Goal: Task Accomplishment & Management: Manage account settings

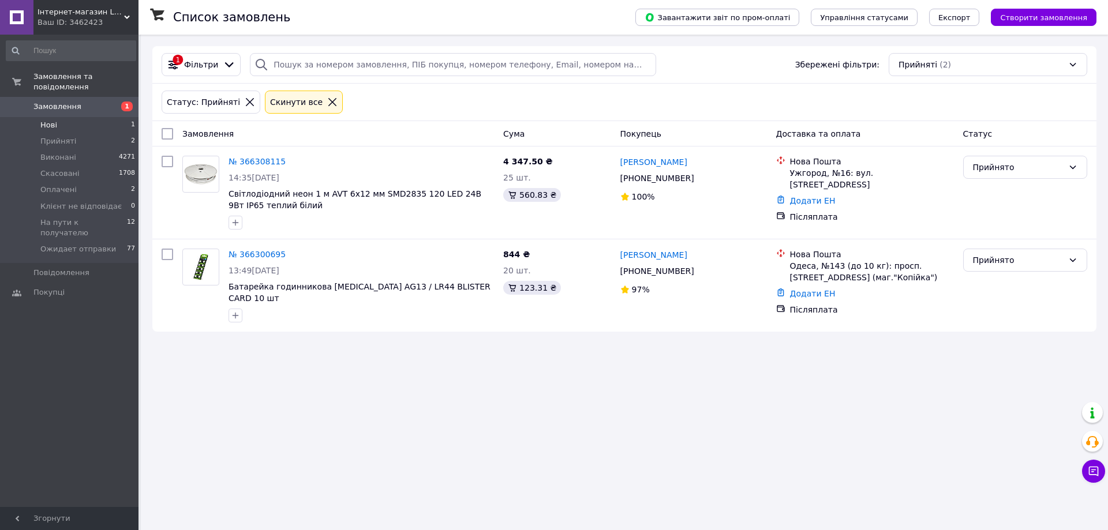
click at [65, 117] on li "Нові 1" at bounding box center [71, 125] width 142 height 16
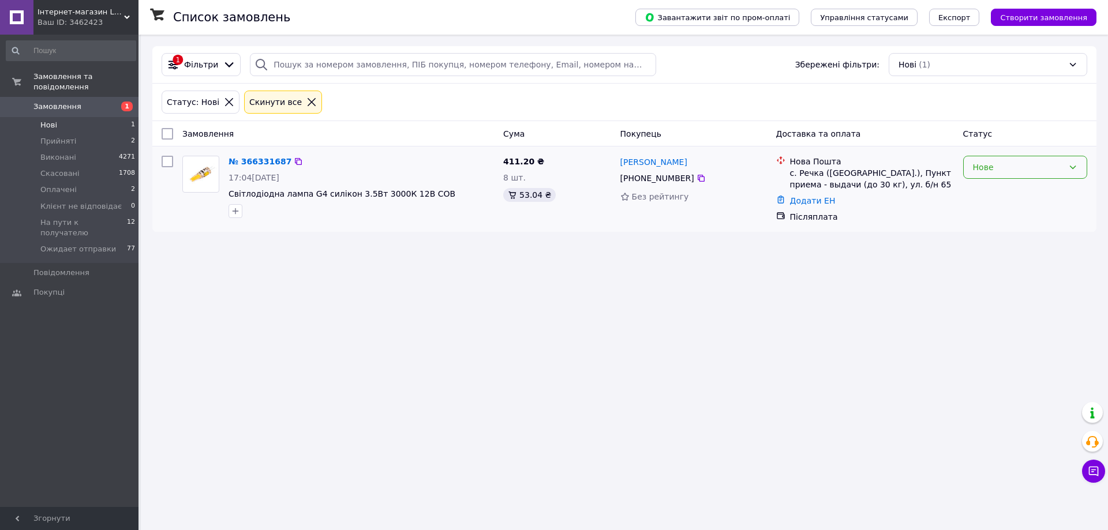
click at [1042, 170] on div "Нове" at bounding box center [1018, 167] width 91 height 13
click at [1009, 188] on li "Прийнято" at bounding box center [1025, 192] width 123 height 21
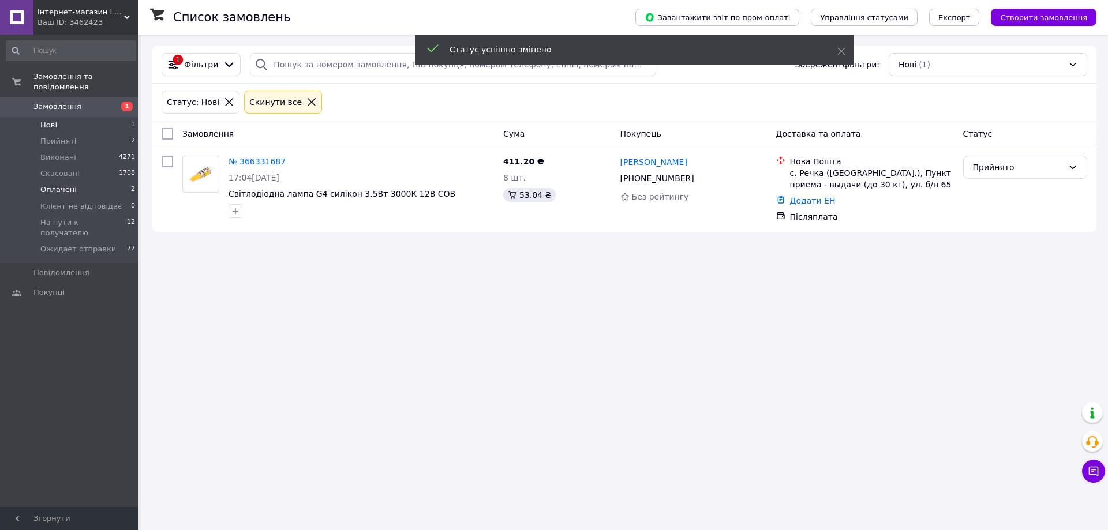
click at [66, 185] on span "Оплачені" at bounding box center [58, 190] width 36 height 10
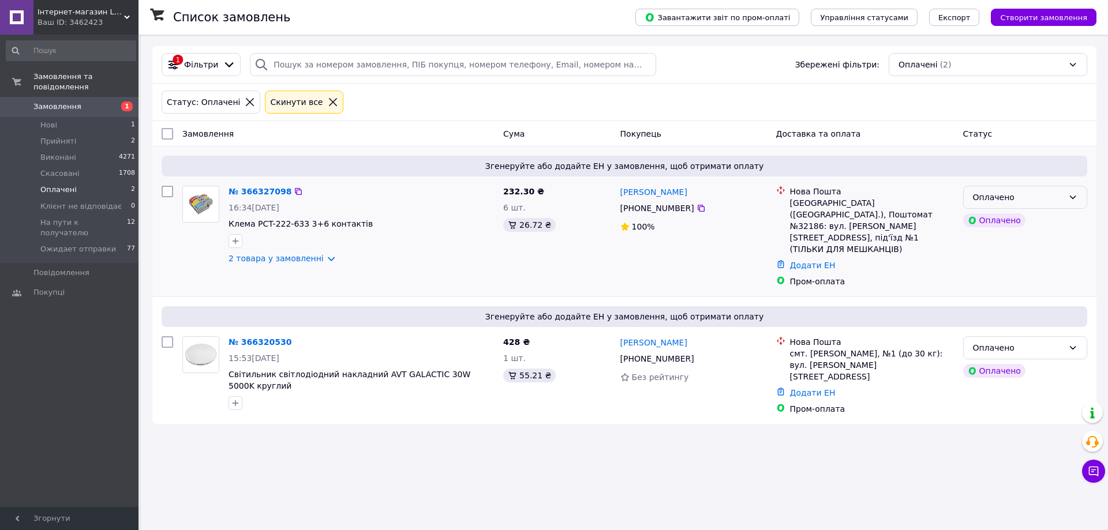
click at [998, 202] on div "Оплачено" at bounding box center [1018, 197] width 91 height 13
click at [1004, 220] on li "Прийнято" at bounding box center [1025, 222] width 123 height 21
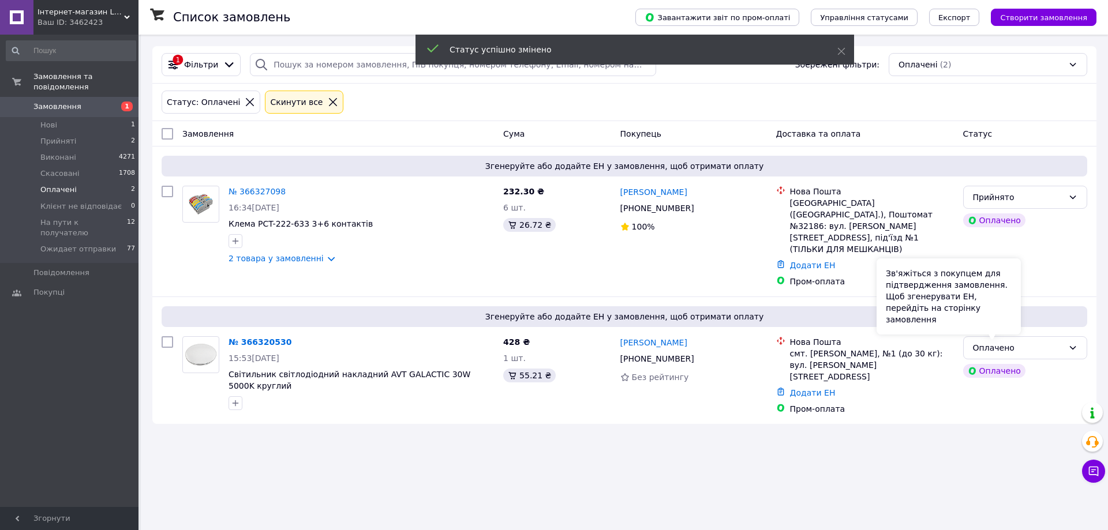
click at [1018, 325] on div "Зв'яжіться з покупцем для підтвердження замовлення. Щоб згенерувати ЕН, перейді…" at bounding box center [949, 297] width 144 height 76
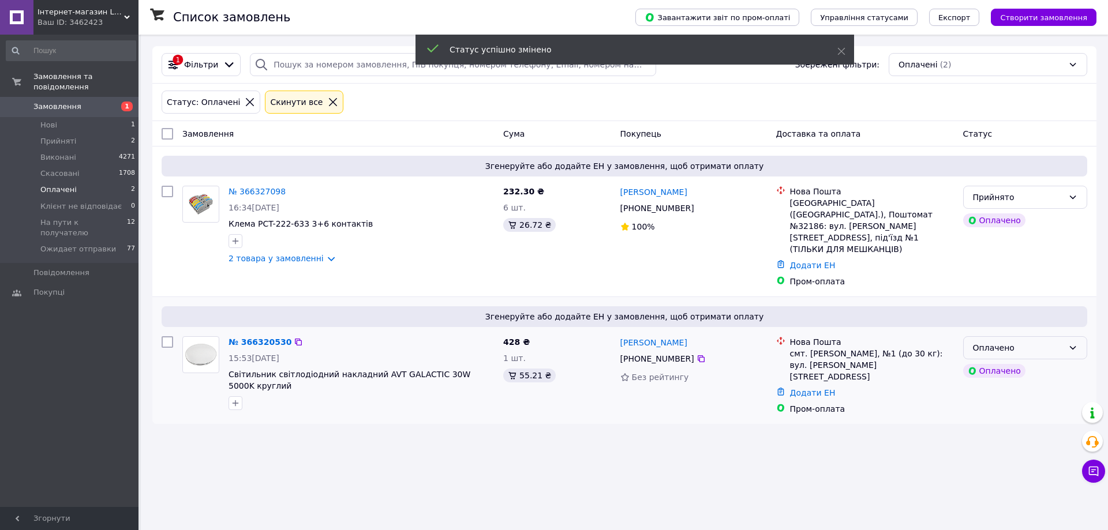
click at [1043, 336] on div "Оплачено" at bounding box center [1025, 347] width 124 height 23
click at [1009, 350] on li "Прийнято" at bounding box center [1025, 350] width 123 height 21
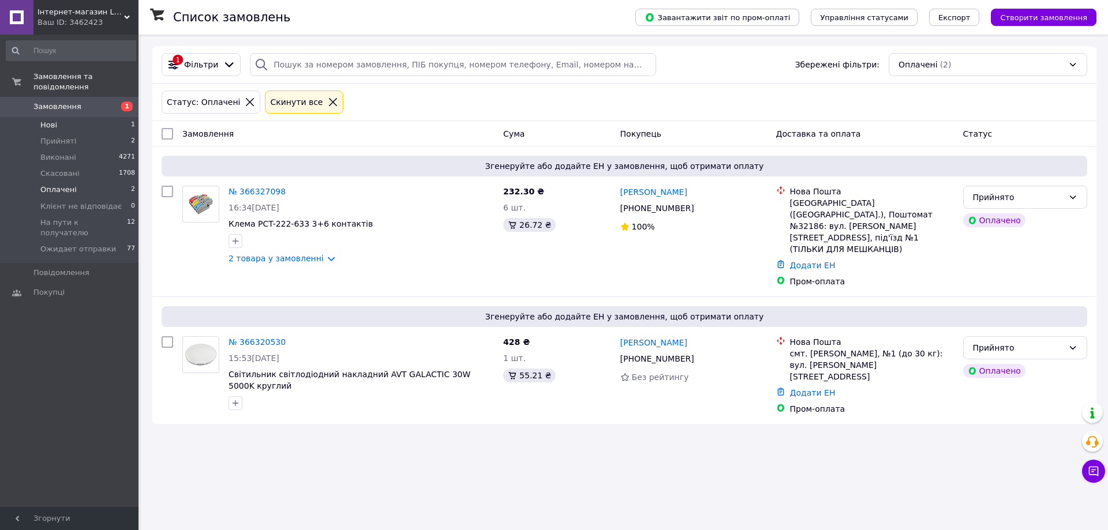
click at [62, 117] on li "Нові 1" at bounding box center [71, 125] width 142 height 16
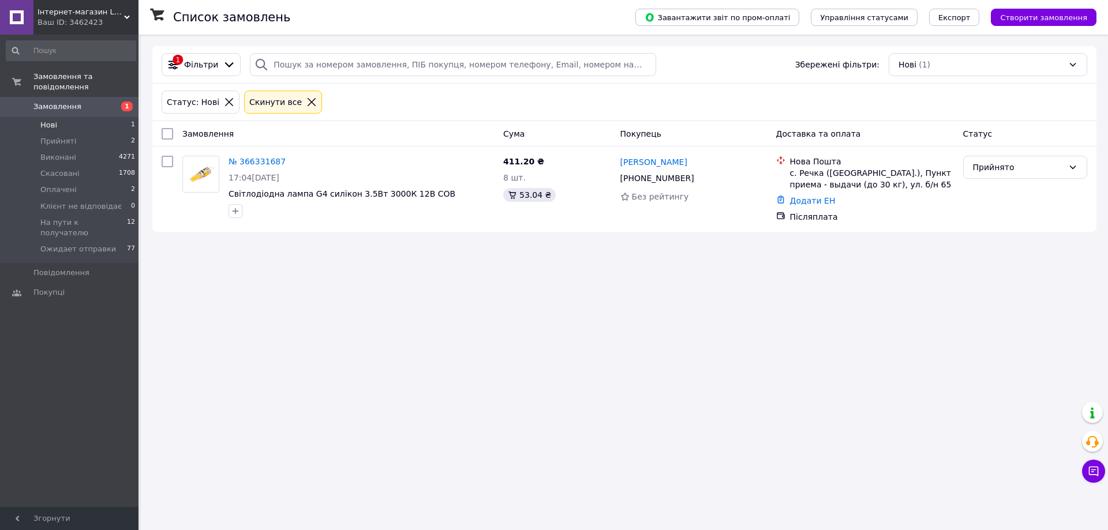
click at [103, 383] on div "Замовлення та повідомлення Замовлення 1 Нові 1 Прийняті 2 Виконані 4271 Скасова…" at bounding box center [71, 273] width 142 height 476
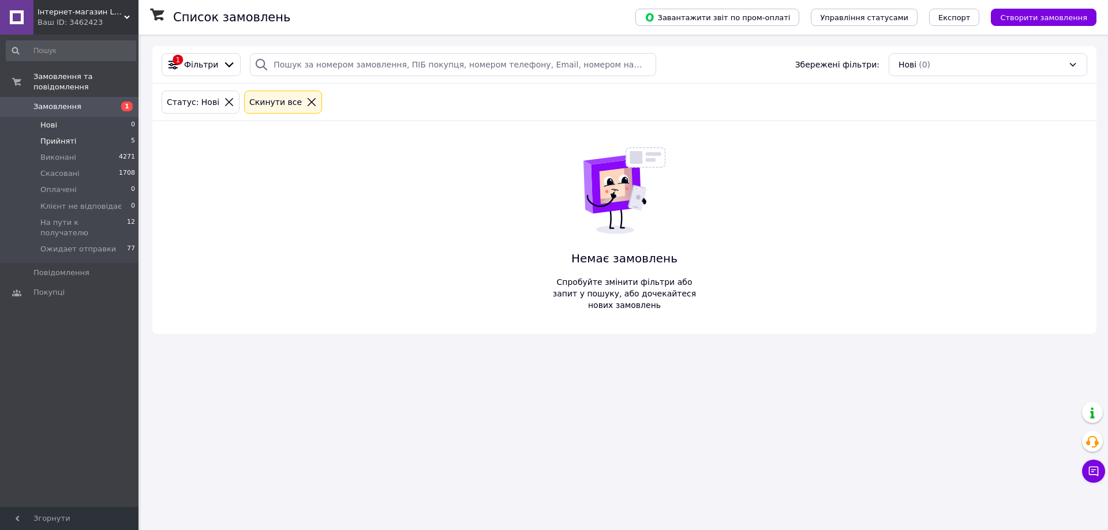
click at [47, 136] on span "Прийняті" at bounding box center [58, 141] width 36 height 10
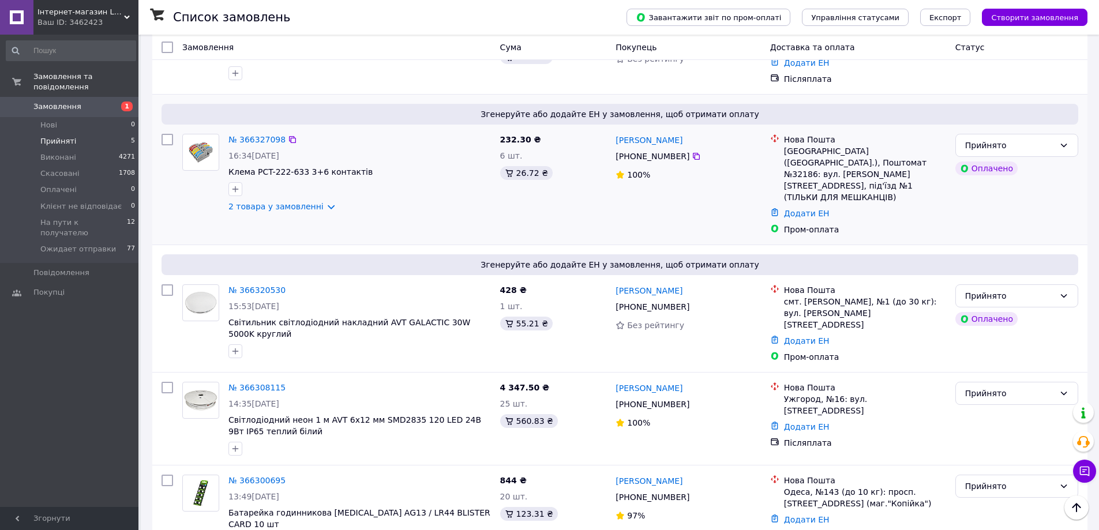
scroll to position [143, 0]
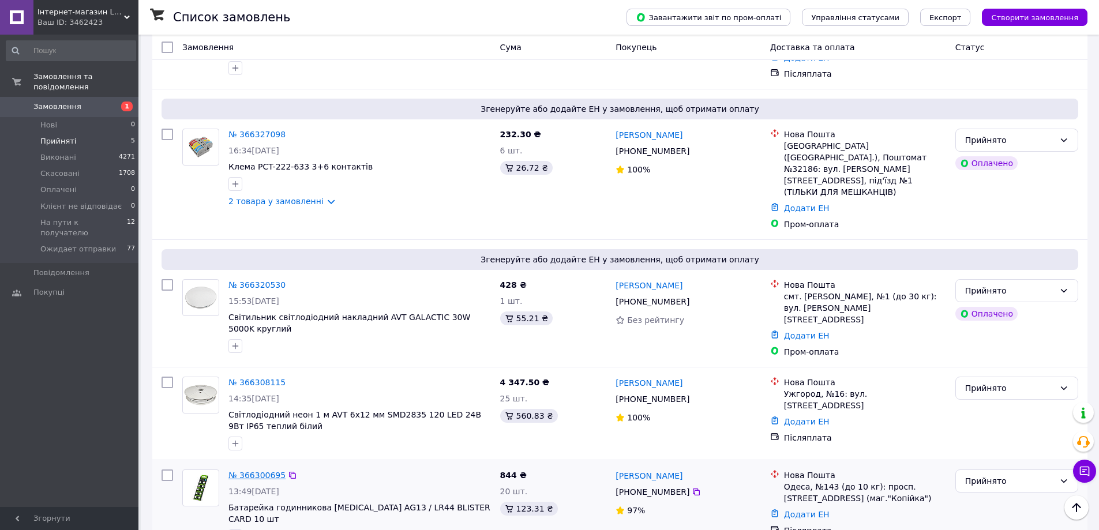
click at [254, 471] on link "№ 366300695" at bounding box center [257, 475] width 57 height 9
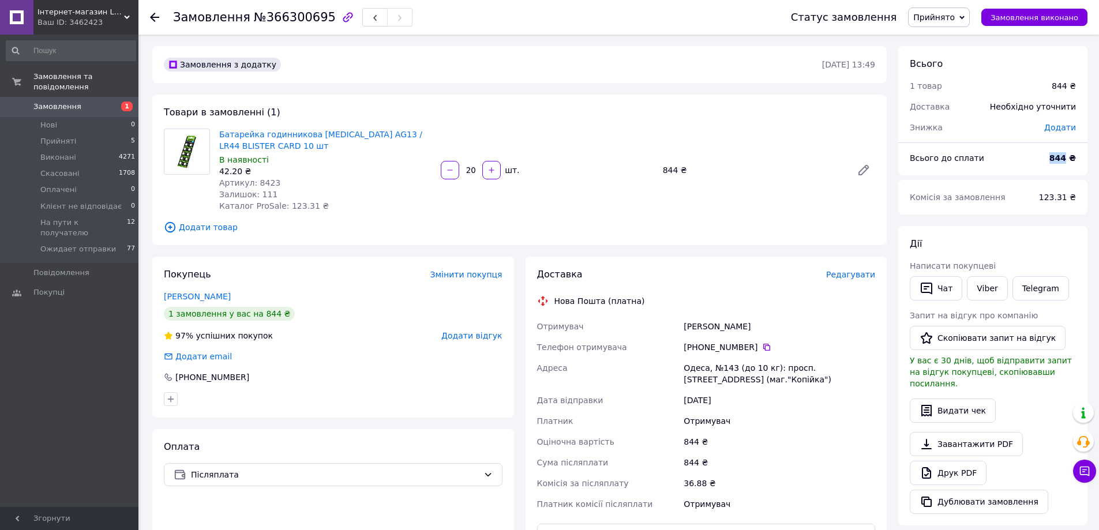
drag, startPoint x: 1055, startPoint y: 160, endPoint x: 1069, endPoint y: 162, distance: 14.5
click at [1069, 162] on b "844 ₴" at bounding box center [1063, 158] width 27 height 9
copy b "844"
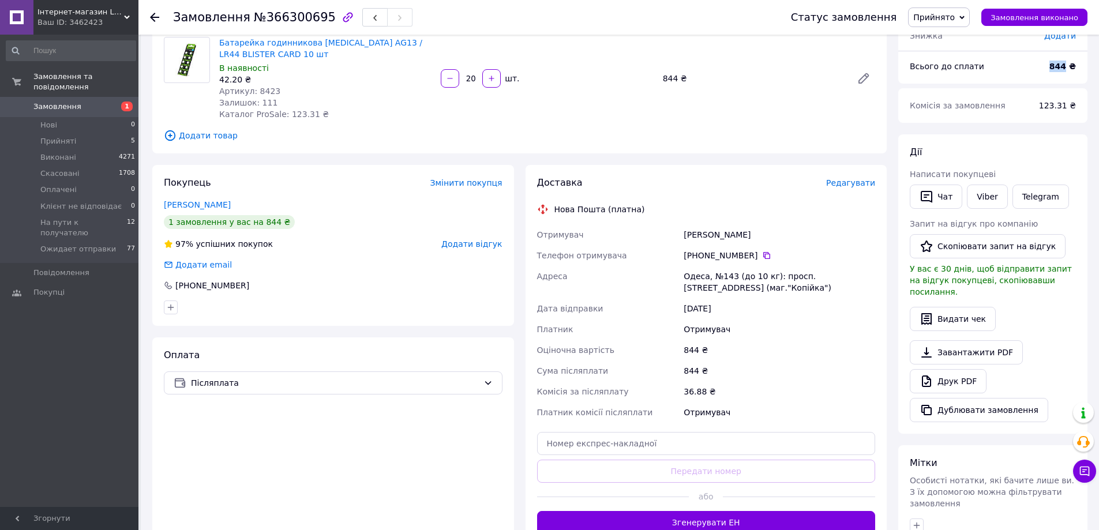
scroll to position [173, 0]
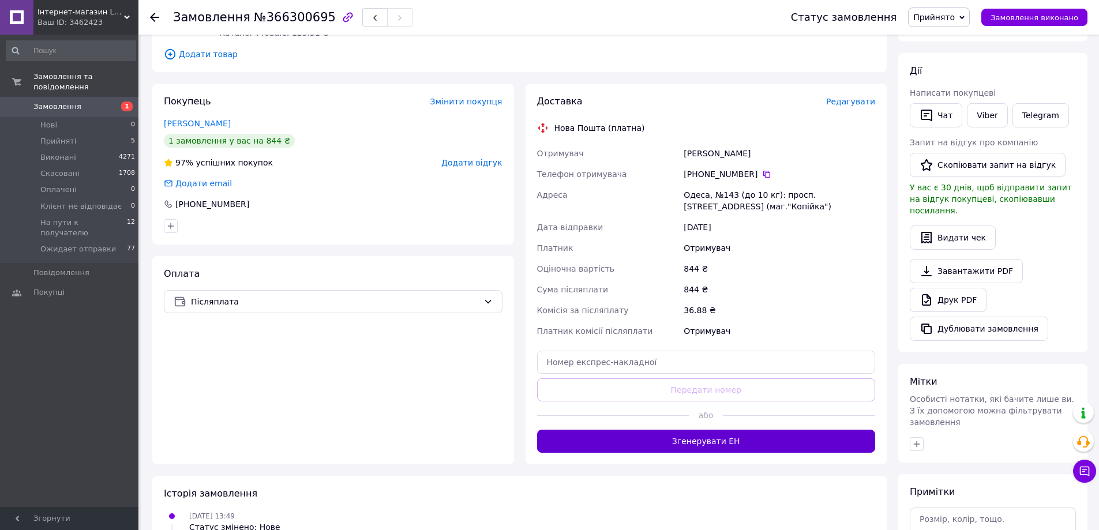
click at [712, 441] on button "Згенерувати ЕН" at bounding box center [706, 441] width 339 height 23
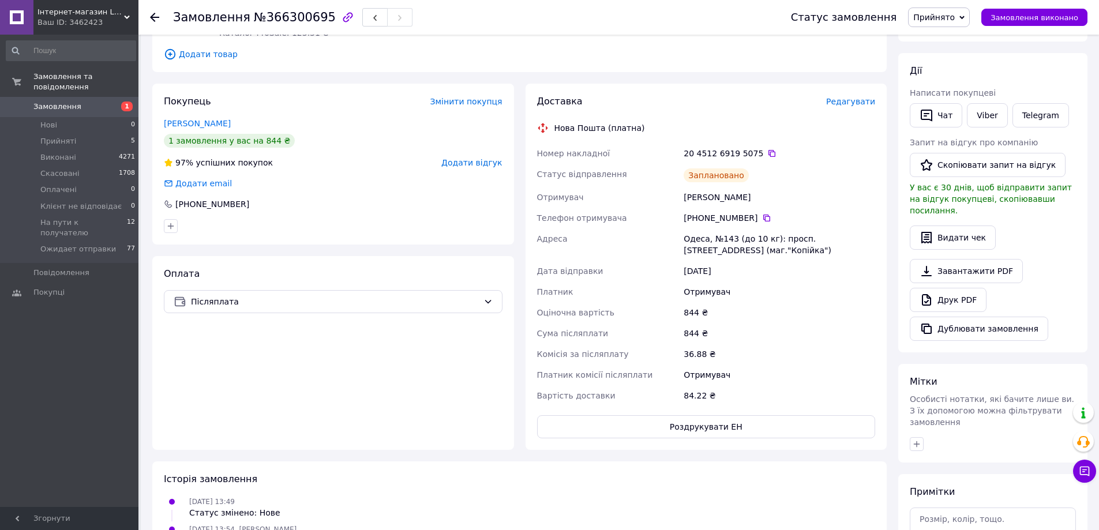
drag, startPoint x: 750, startPoint y: 249, endPoint x: 686, endPoint y: 151, distance: 117.7
click at [686, 151] on div "Номер накладної 20 4512 6919 5075   Статус відправлення Заплановано Отримувач А…" at bounding box center [706, 274] width 343 height 263
copy div "20 4512 6919 5075   Статус відправлення Заплановано Отримувач Афоніна Ольга Тел…"
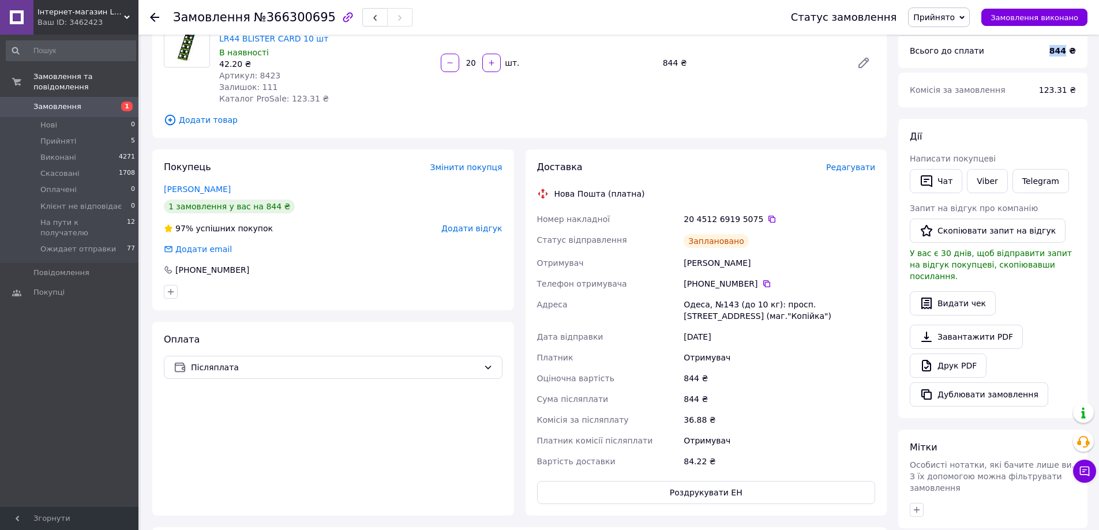
scroll to position [0, 0]
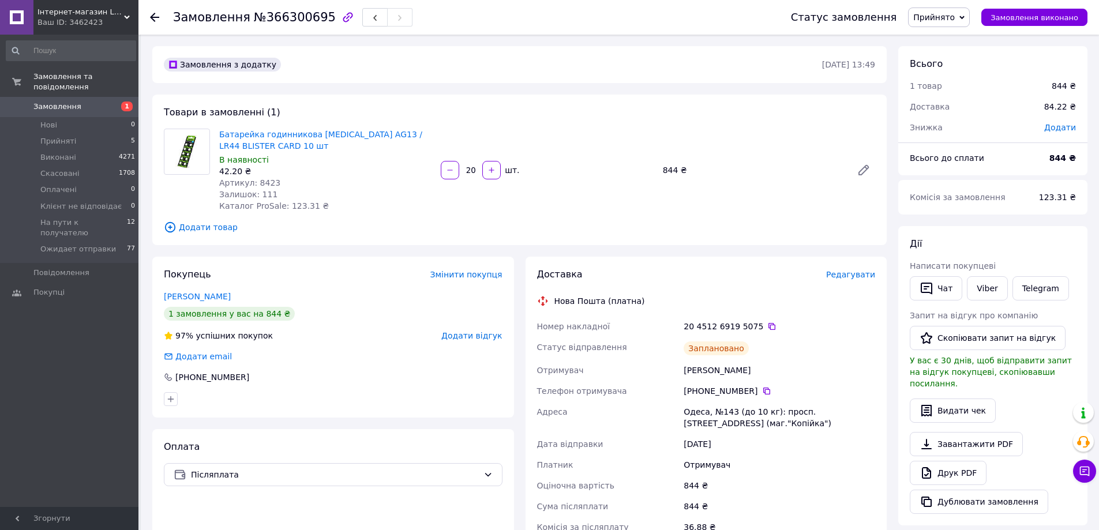
click at [93, 330] on div "Замовлення та повідомлення Замовлення 1 Нові 0 Прийняті 5 Виконані 4271 Скасова…" at bounding box center [71, 273] width 142 height 476
click at [768, 330] on icon at bounding box center [772, 326] width 9 height 9
click at [768, 328] on icon at bounding box center [772, 326] width 9 height 9
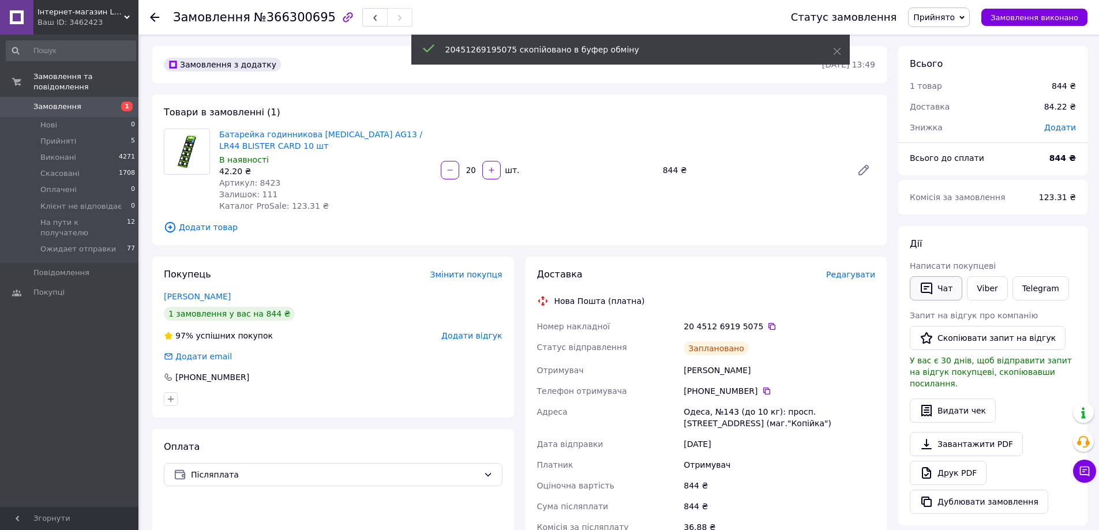
click at [922, 294] on icon "button" at bounding box center [927, 289] width 14 height 14
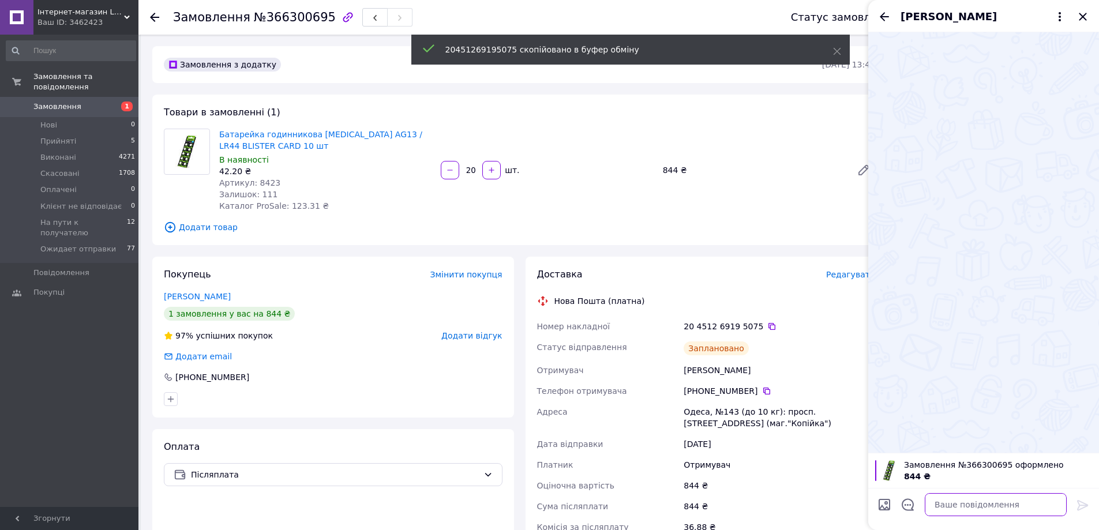
click at [960, 503] on textarea at bounding box center [996, 504] width 142 height 23
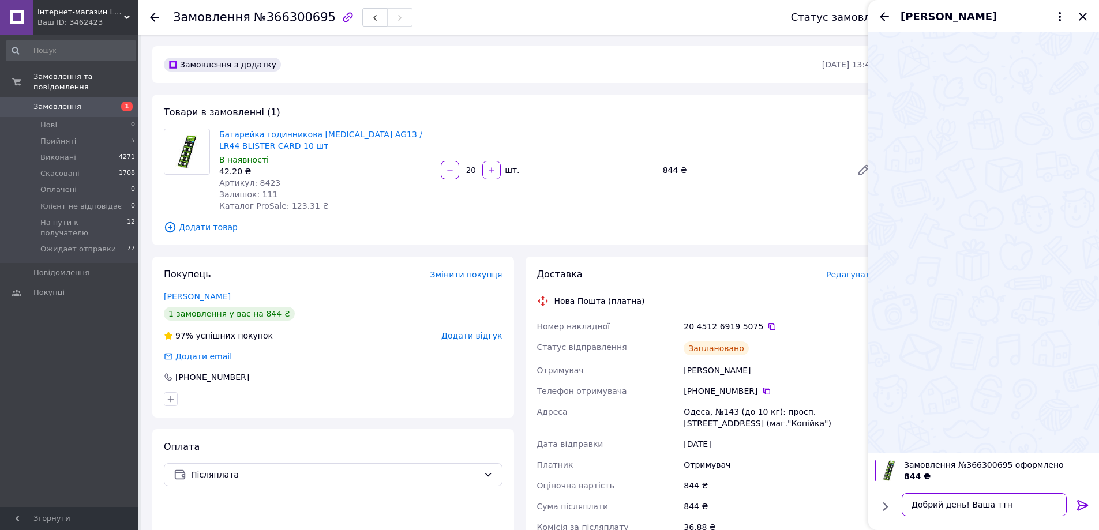
paste textarea "20451269195075"
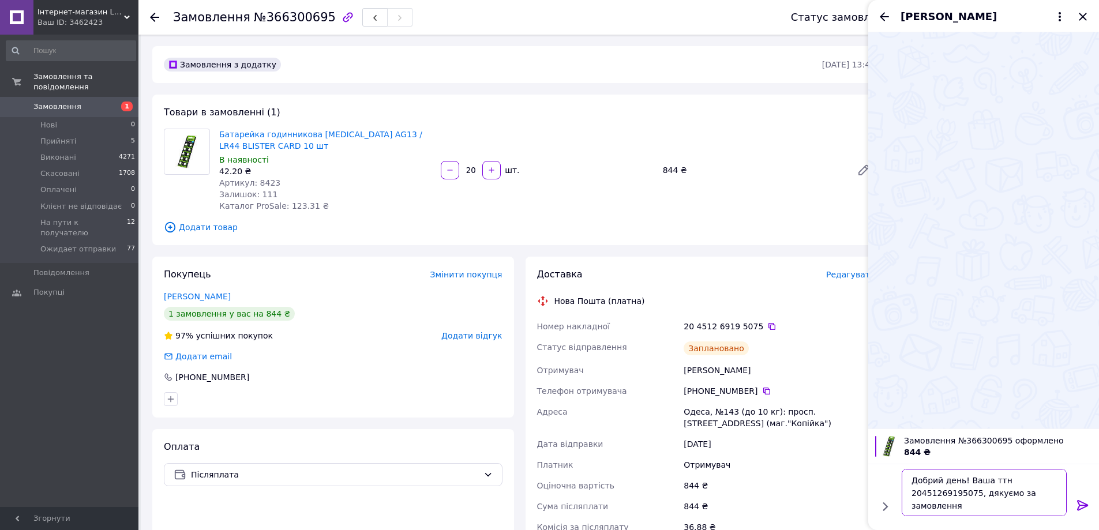
type textarea "Добрий день! Ваша ттн 20451269195075, дякуємо за замовлення!"
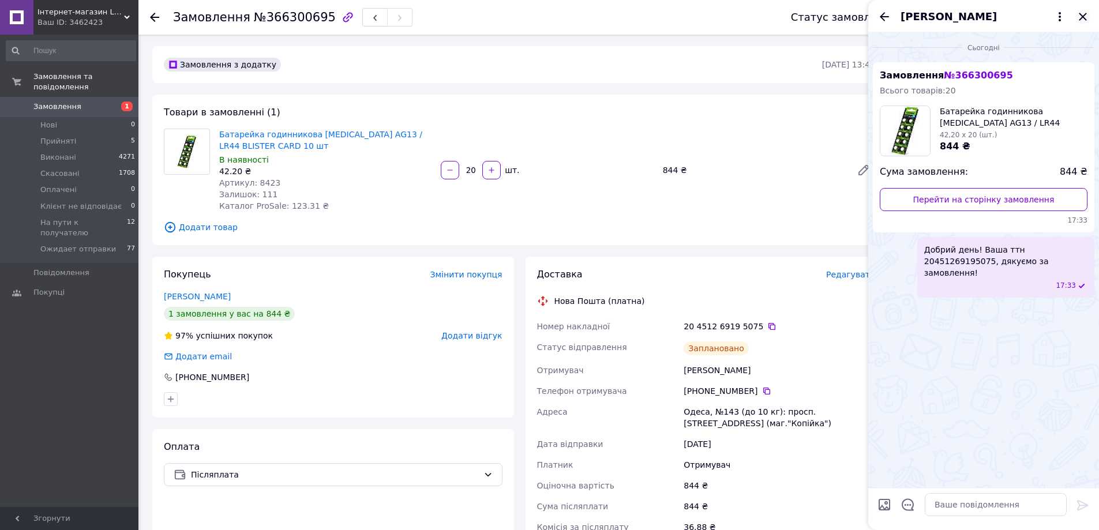
click at [1088, 17] on icon "Закрити" at bounding box center [1083, 17] width 14 height 14
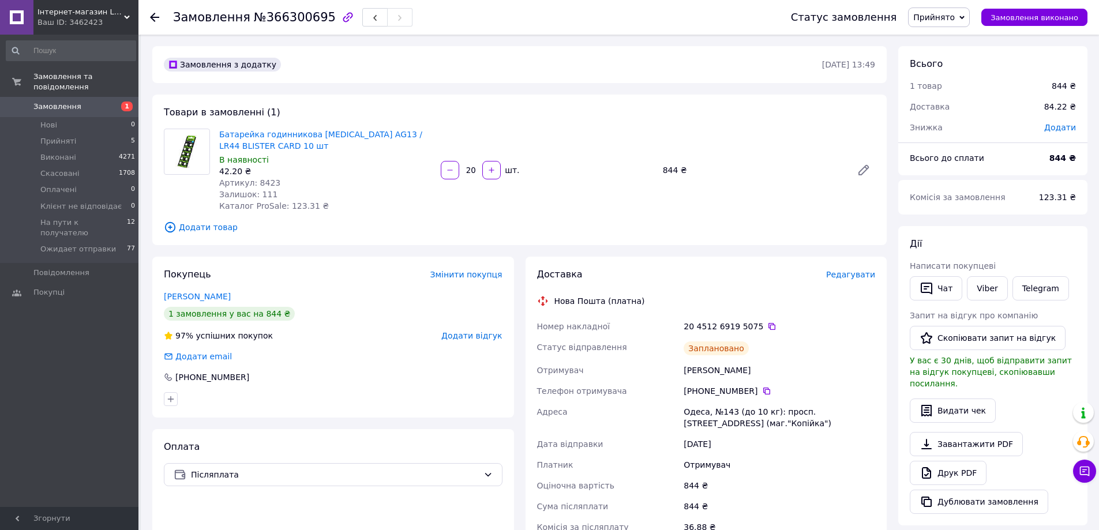
click at [946, 13] on span "Прийнято" at bounding box center [935, 17] width 42 height 9
click at [967, 123] on li "Ожидает отправки" at bounding box center [959, 126] width 100 height 17
click at [47, 136] on span "Прийняті" at bounding box center [58, 141] width 36 height 10
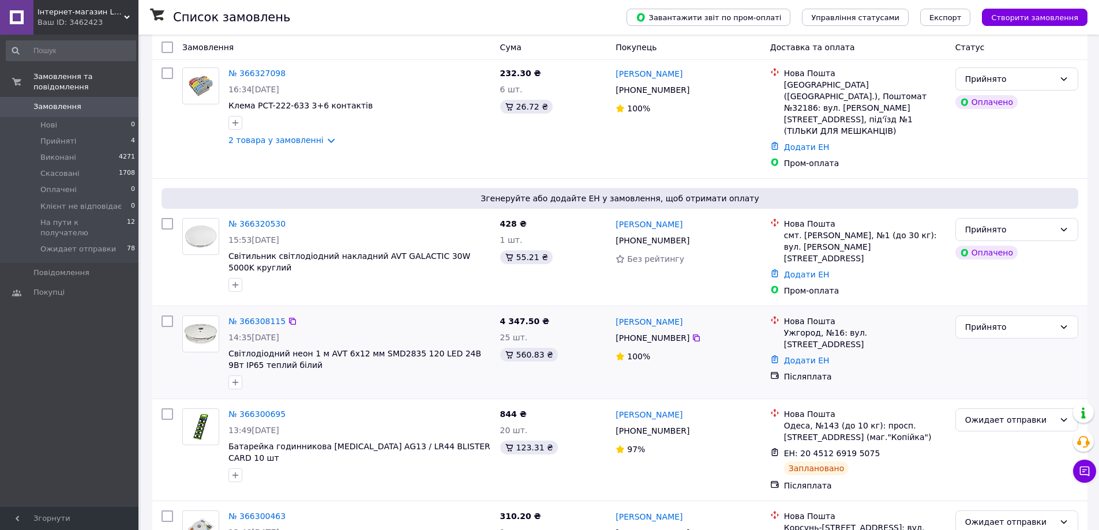
scroll to position [173, 0]
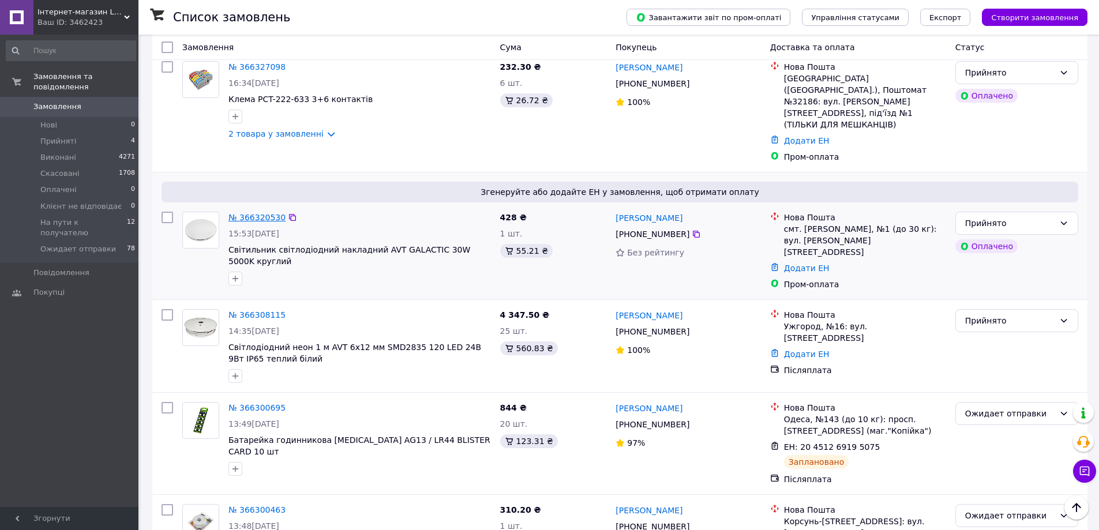
click at [252, 213] on link "№ 366320530" at bounding box center [257, 217] width 57 height 9
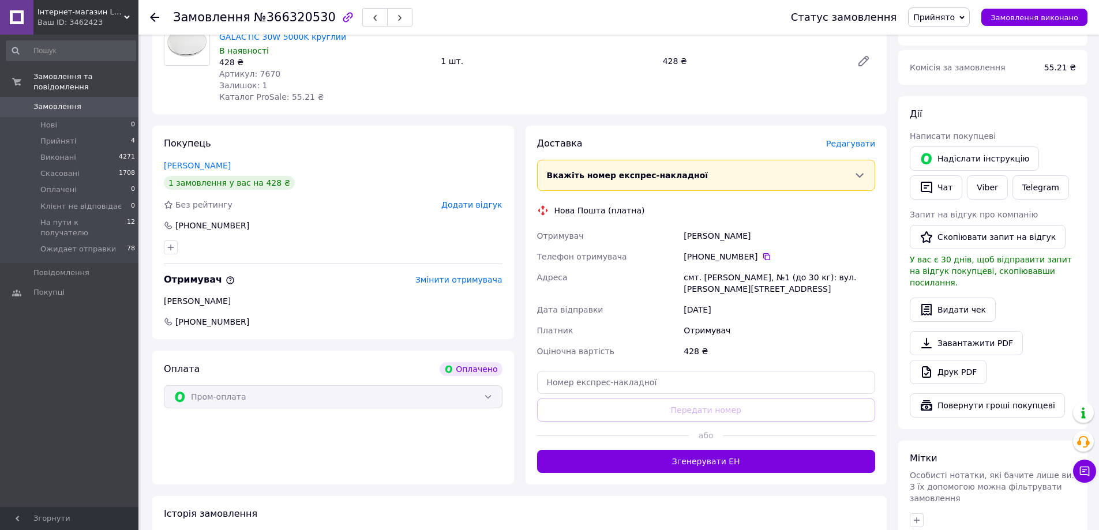
scroll to position [173, 0]
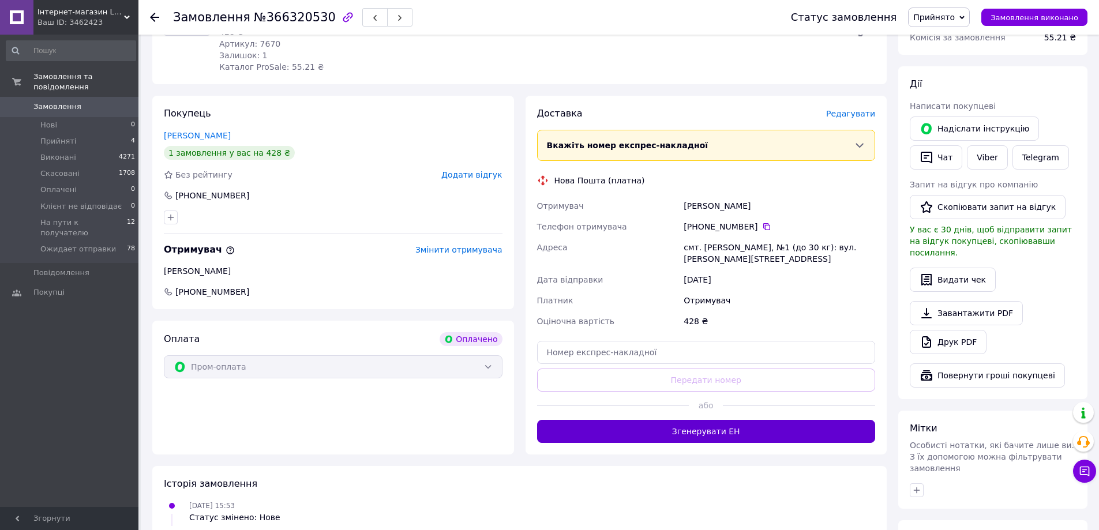
click at [685, 424] on button "Згенерувати ЕН" at bounding box center [706, 431] width 339 height 23
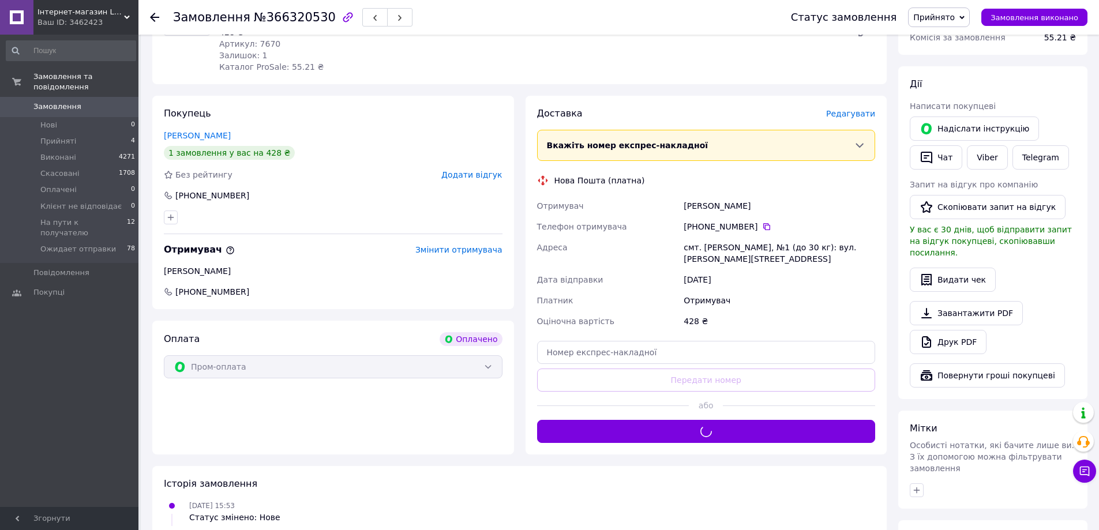
scroll to position [0, 0]
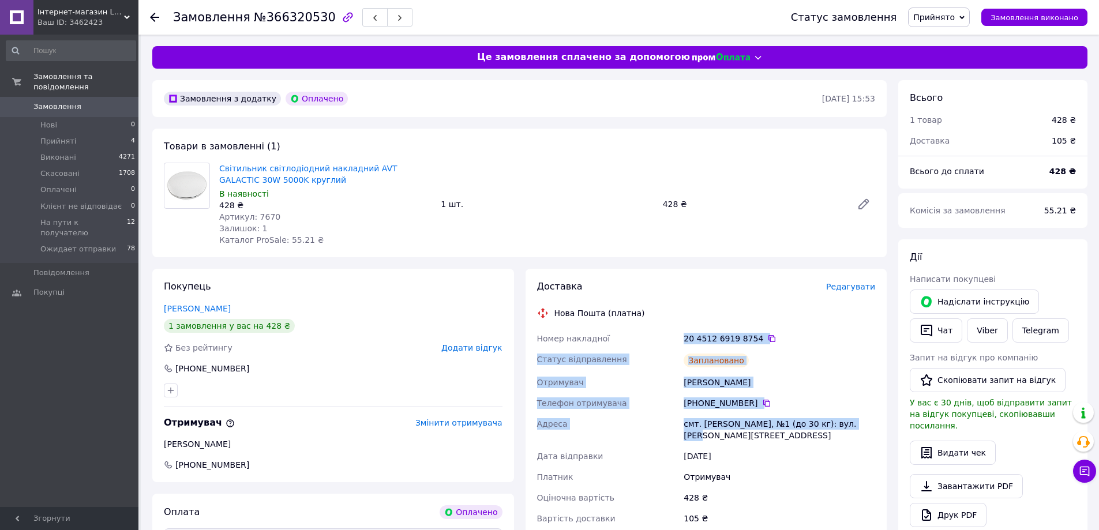
drag, startPoint x: 858, startPoint y: 424, endPoint x: 678, endPoint y: 340, distance: 198.0
click at [678, 340] on div "Номер накладної 20 4512 6919 8754   Статус відправлення Заплановано Отримувач К…" at bounding box center [706, 428] width 343 height 201
copy div "Номер накладної 20 4512 6919 8754   Статус відправлення Заплановано Отримувач К…"
drag, startPoint x: 953, startPoint y: 8, endPoint x: 953, endPoint y: 23, distance: 15.0
click at [952, 8] on span "Прийнято" at bounding box center [939, 18] width 62 height 20
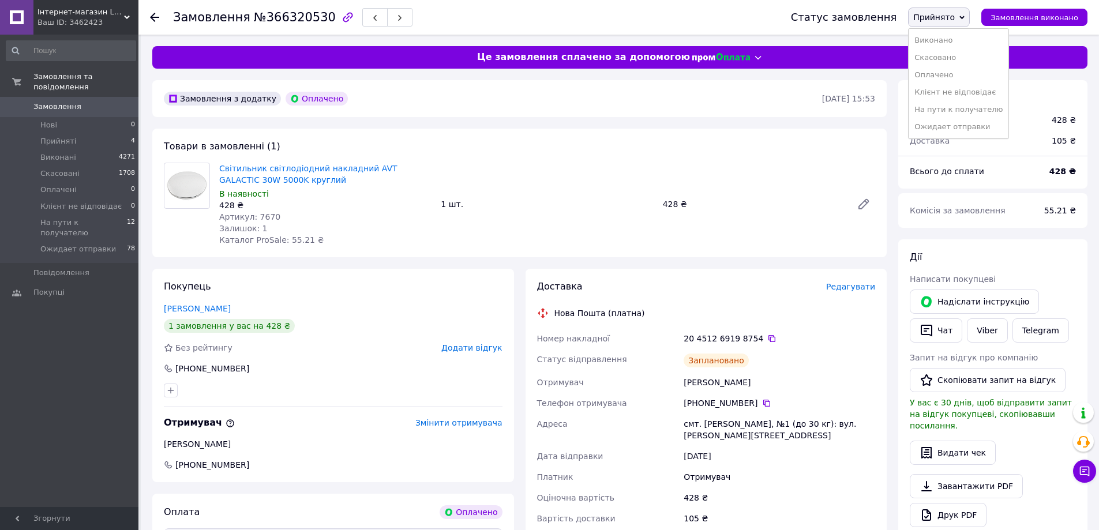
drag, startPoint x: 975, startPoint y: 126, endPoint x: 888, endPoint y: 220, distance: 128.6
click at [975, 126] on li "Ожидает отправки" at bounding box center [959, 126] width 100 height 17
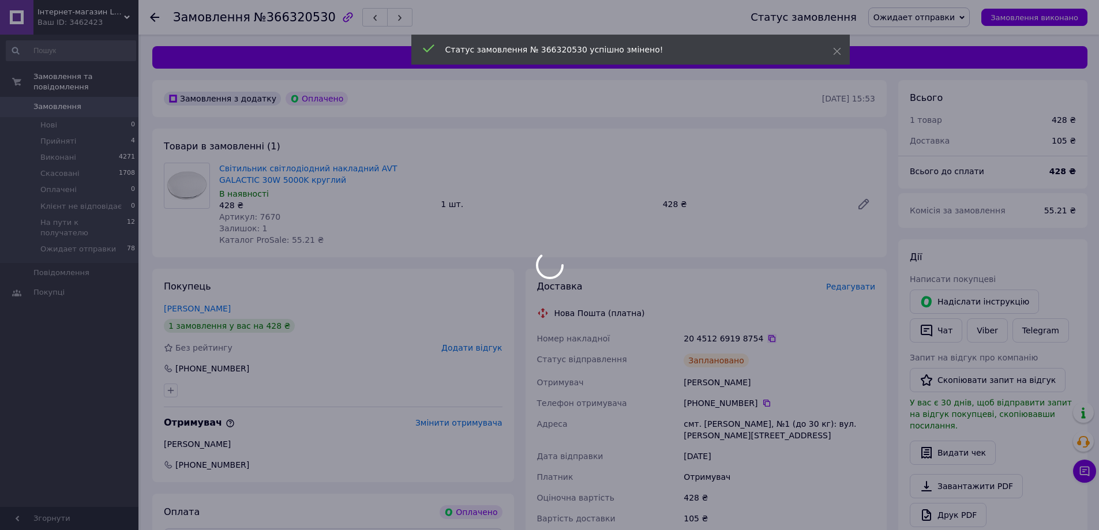
click at [760, 340] on div at bounding box center [549, 265] width 1099 height 530
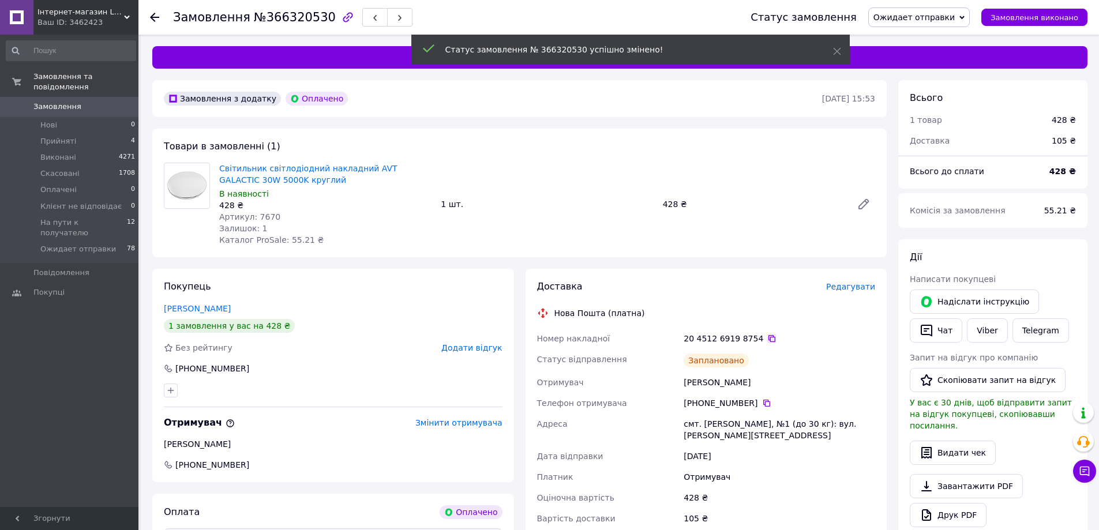
click at [768, 340] on icon at bounding box center [772, 338] width 9 height 9
click at [933, 327] on icon "button" at bounding box center [927, 331] width 14 height 14
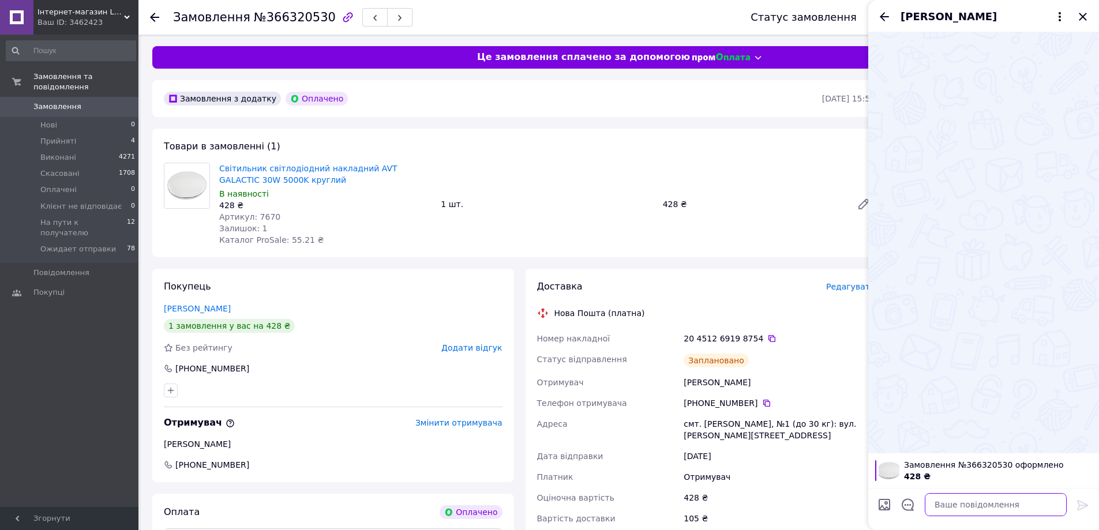
click at [959, 504] on textarea at bounding box center [996, 504] width 142 height 23
paste textarea "20451269198754"
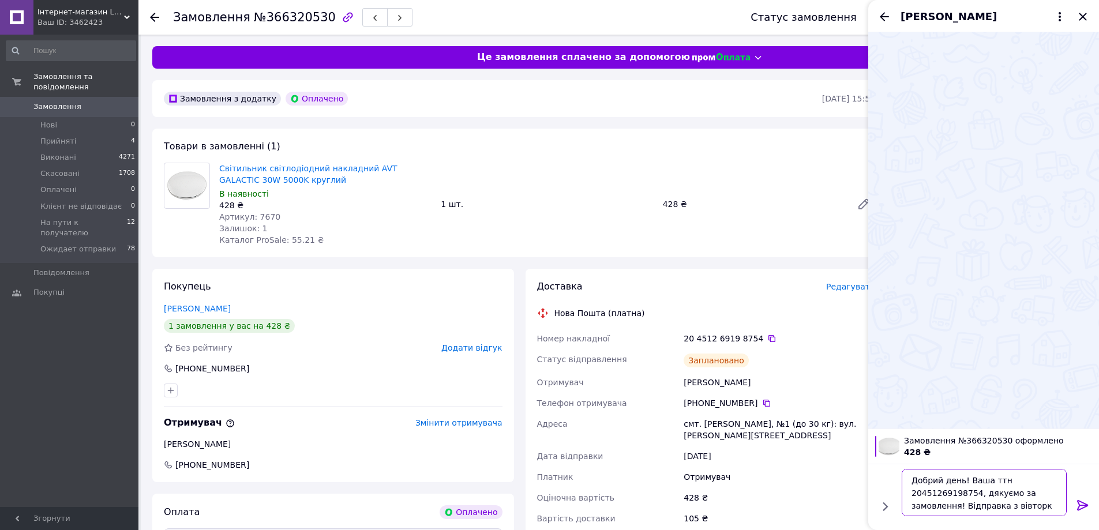
type textarea "Добрий день! Ваша ттн 20451269198754, дякуємо за замовлення! Відправка з вівтор…"
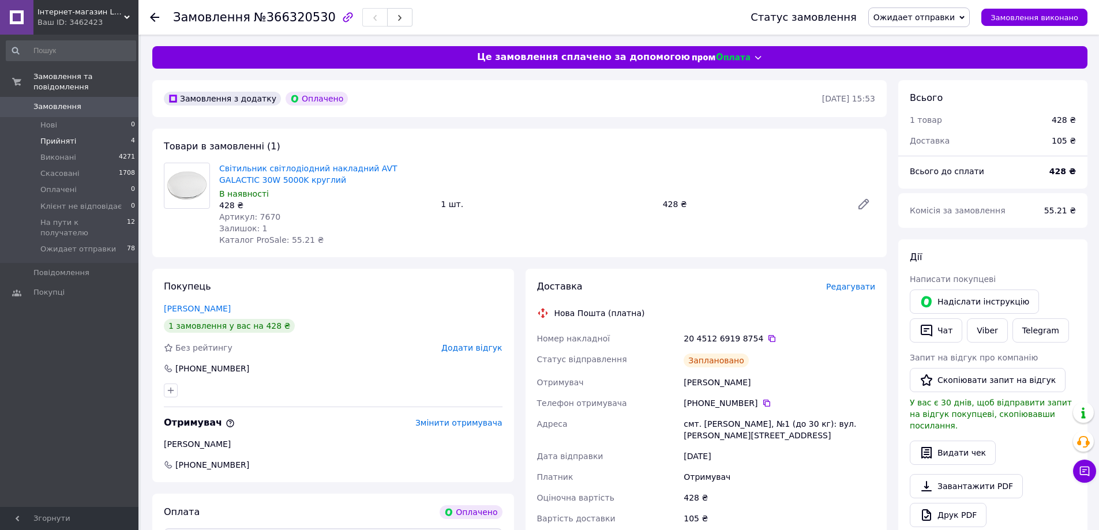
click at [55, 136] on span "Прийняті" at bounding box center [58, 141] width 36 height 10
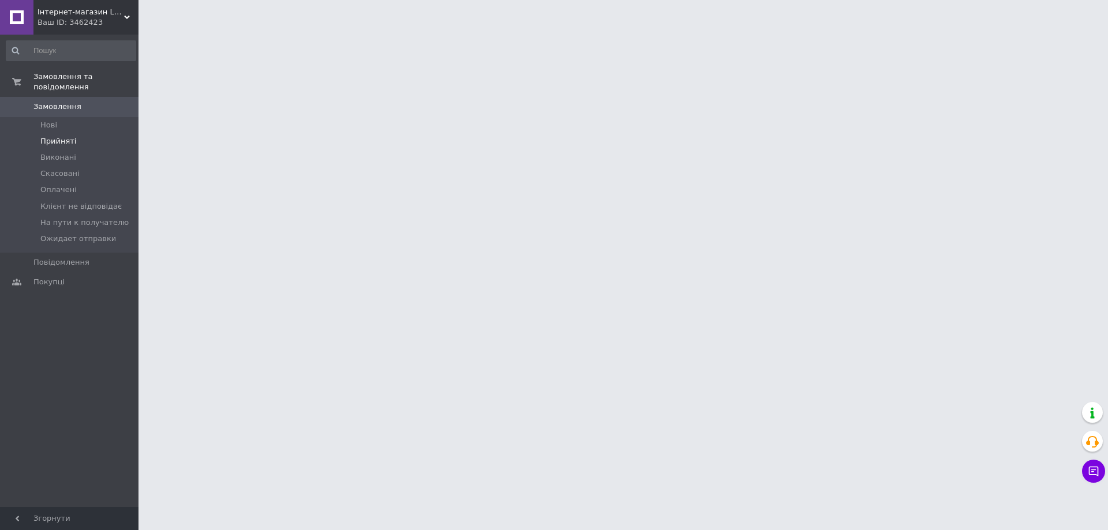
click at [57, 136] on span "Прийняті" at bounding box center [58, 141] width 36 height 10
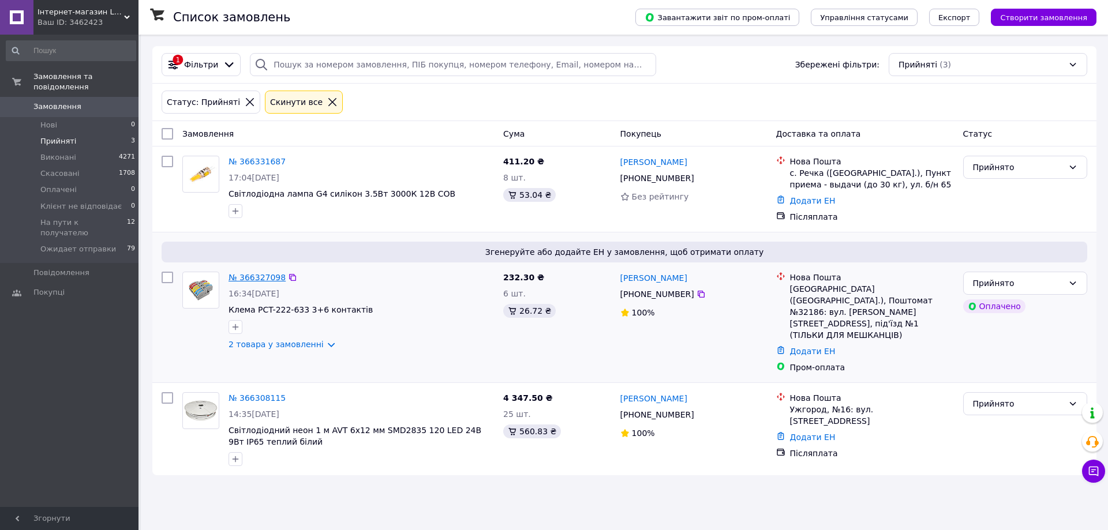
click at [251, 275] on link "№ 366327098" at bounding box center [257, 277] width 57 height 9
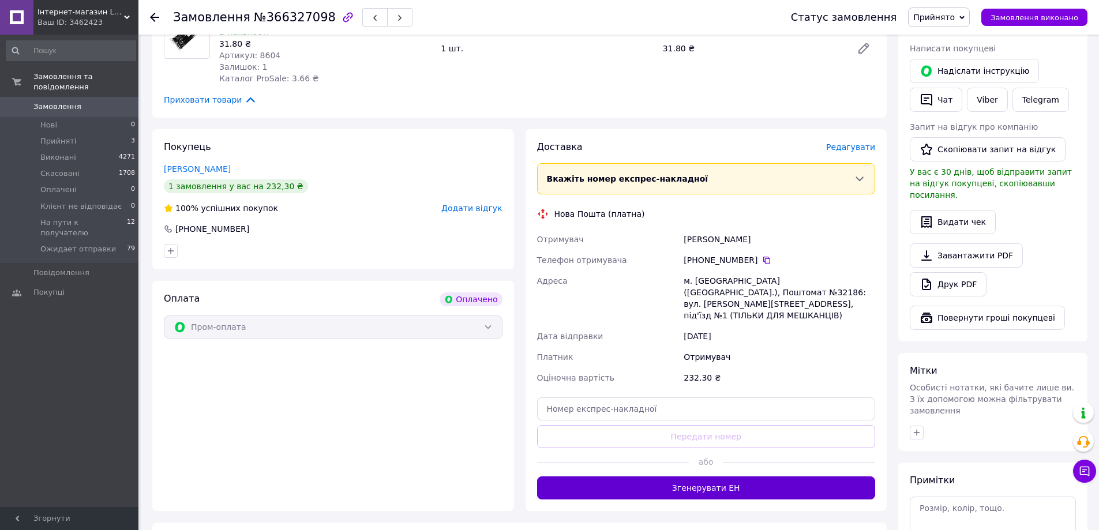
click at [784, 478] on button "Згенерувати ЕН" at bounding box center [706, 488] width 339 height 23
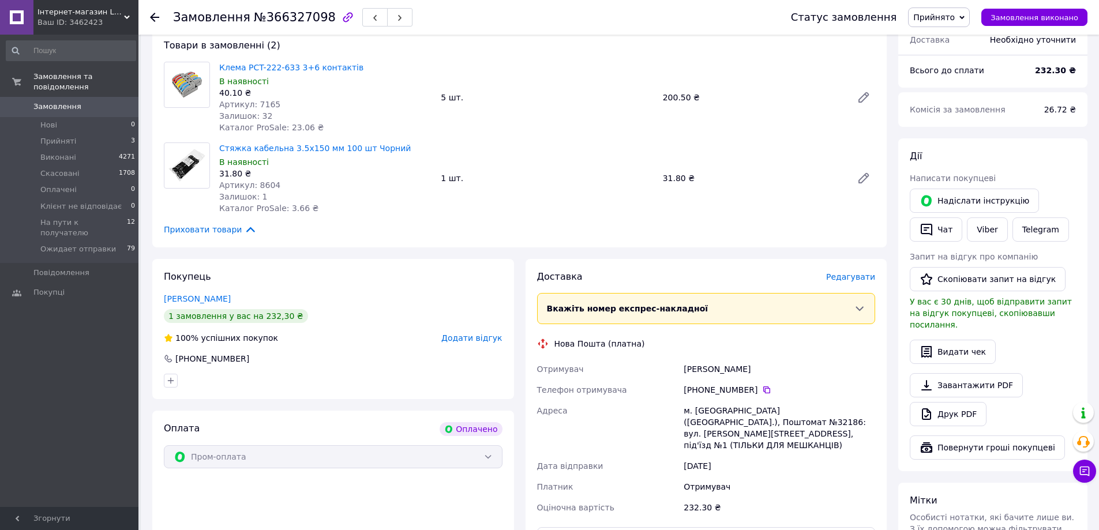
scroll to position [58, 0]
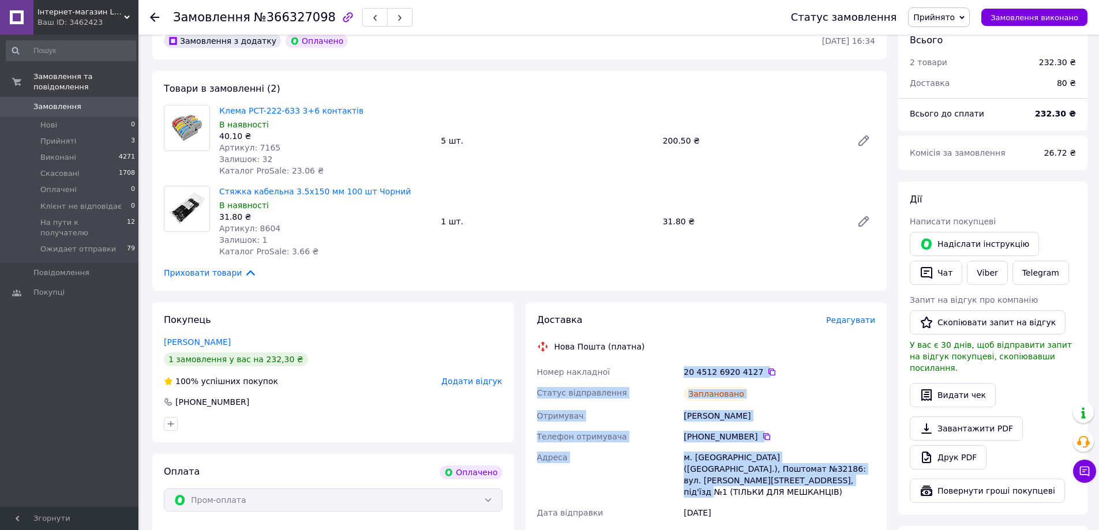
drag, startPoint x: 785, startPoint y: 482, endPoint x: 683, endPoint y: 373, distance: 149.0
click at [683, 373] on div "Номер накладної 20 4512 6920 4127   Статус відправлення Заплановано Отримувач Г…" at bounding box center [706, 474] width 343 height 224
copy div "20 4512 6920 4127   Статус відправлення Заплановано Отримувач Гарбуз Анна Телеф…"
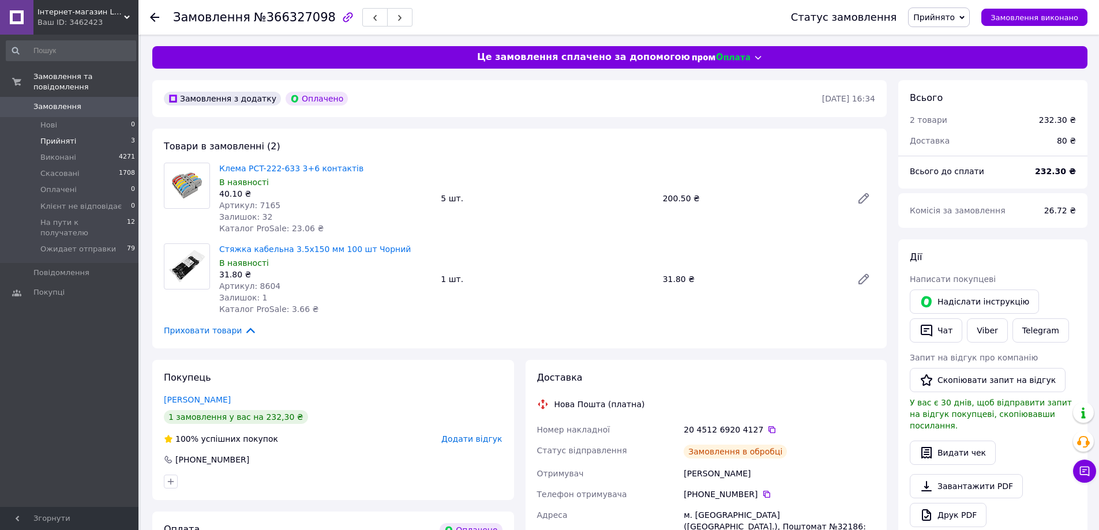
click at [66, 136] on span "Прийняті" at bounding box center [58, 141] width 36 height 10
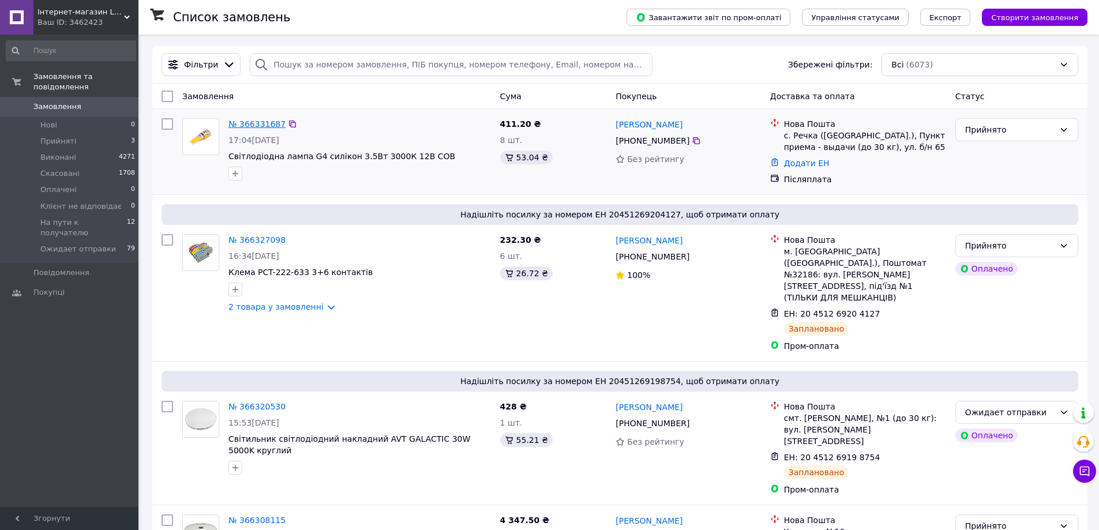
click at [238, 122] on link "№ 366331687" at bounding box center [257, 123] width 57 height 9
